Goal: Check status: Check status

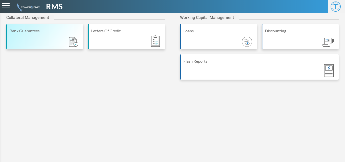
click at [26, 36] on div "Bank Guarantees" at bounding box center [44, 36] width 77 height 25
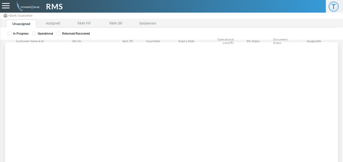
click at [47, 27] on li "Assigned" at bounding box center [53, 24] width 30 height 8
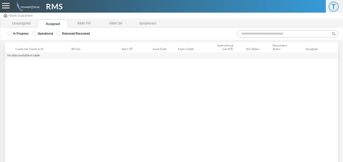
click at [45, 35] on label "Operational" at bounding box center [42, 33] width 21 height 5
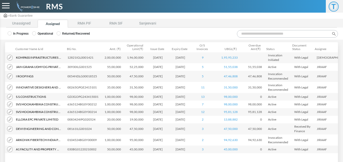
click at [257, 36] on input "Search:" at bounding box center [287, 34] width 101 height 8
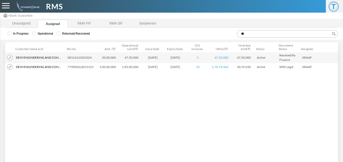
type input "*"
